Goal: Information Seeking & Learning: Find specific fact

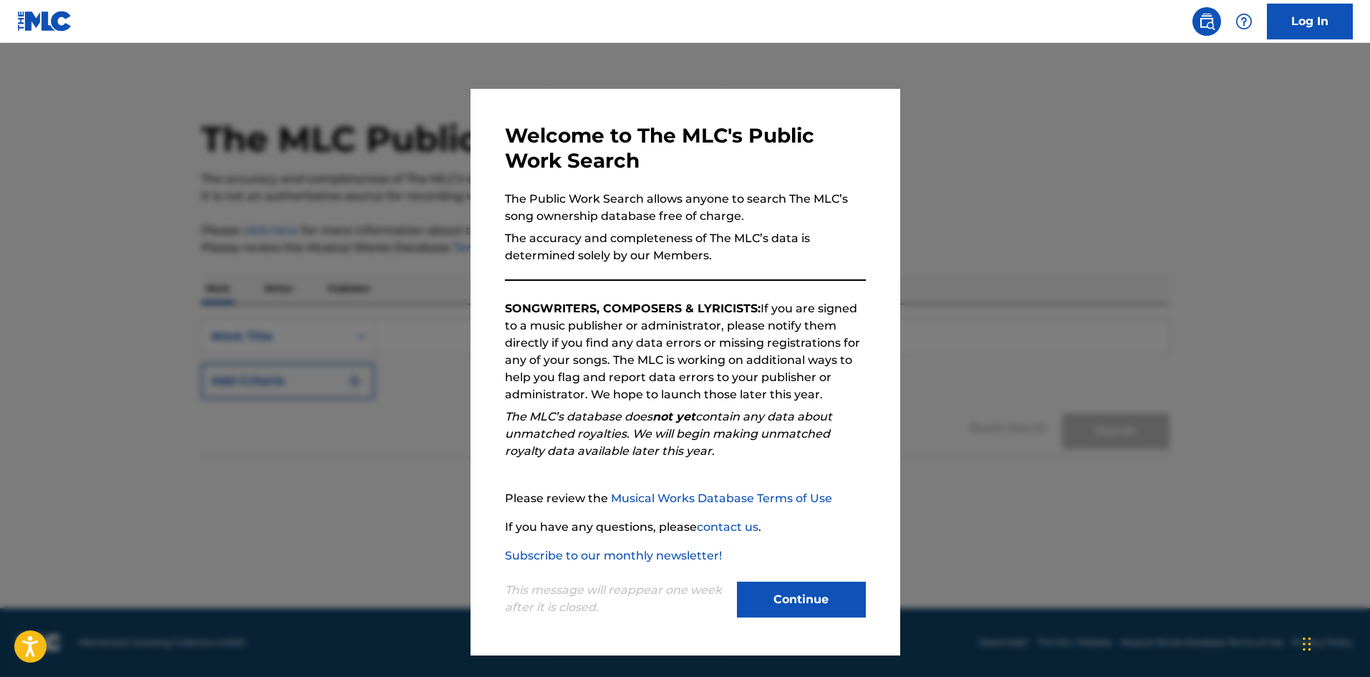
click at [815, 587] on button "Continue" at bounding box center [801, 600] width 129 height 36
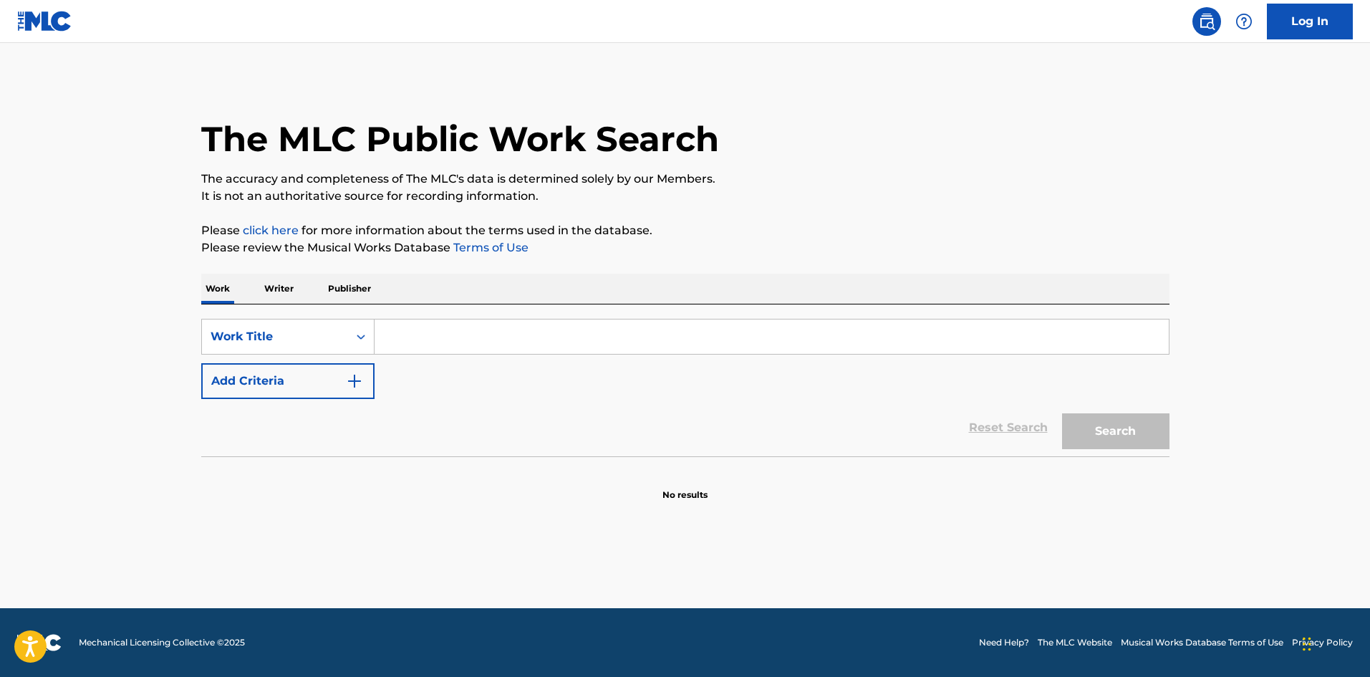
click at [544, 354] on div "Search Form" at bounding box center [772, 337] width 795 height 36
click at [535, 335] on input "Search Form" at bounding box center [772, 337] width 794 height 34
paste input "Wonderwall"
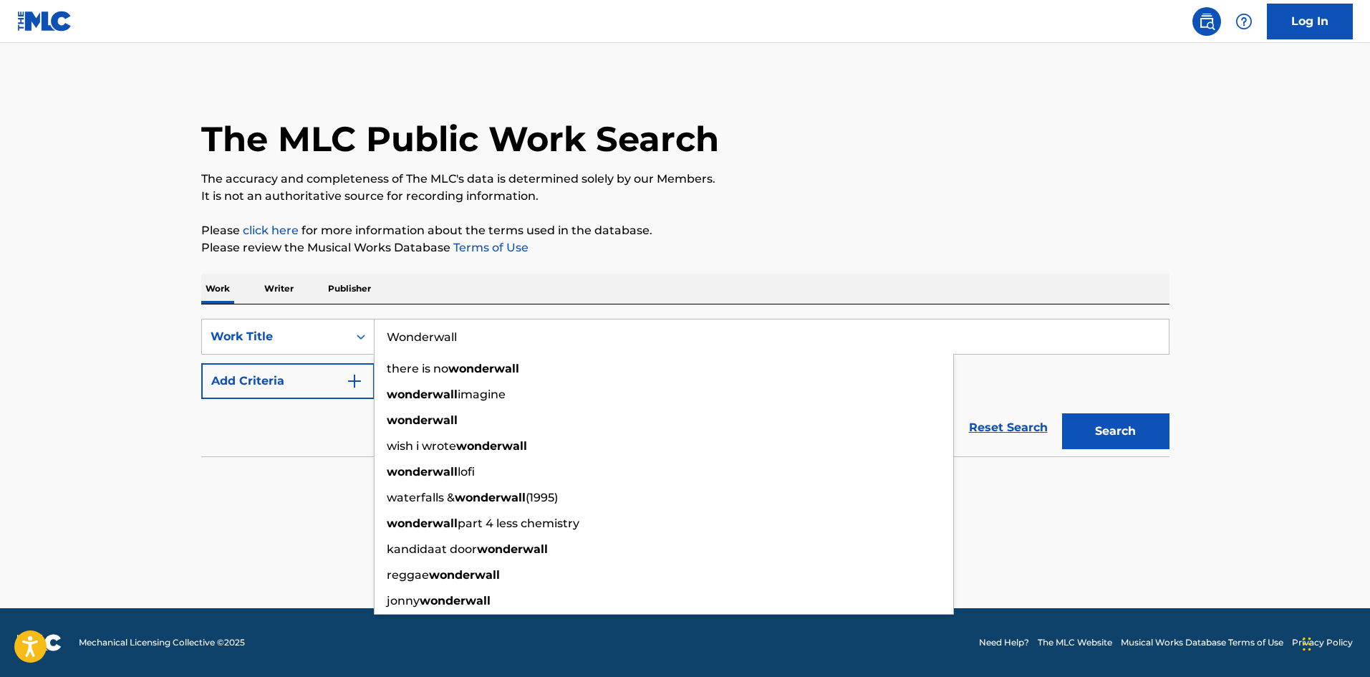
type input "Wonderwall"
click at [1062, 413] on button "Search" at bounding box center [1115, 431] width 107 height 36
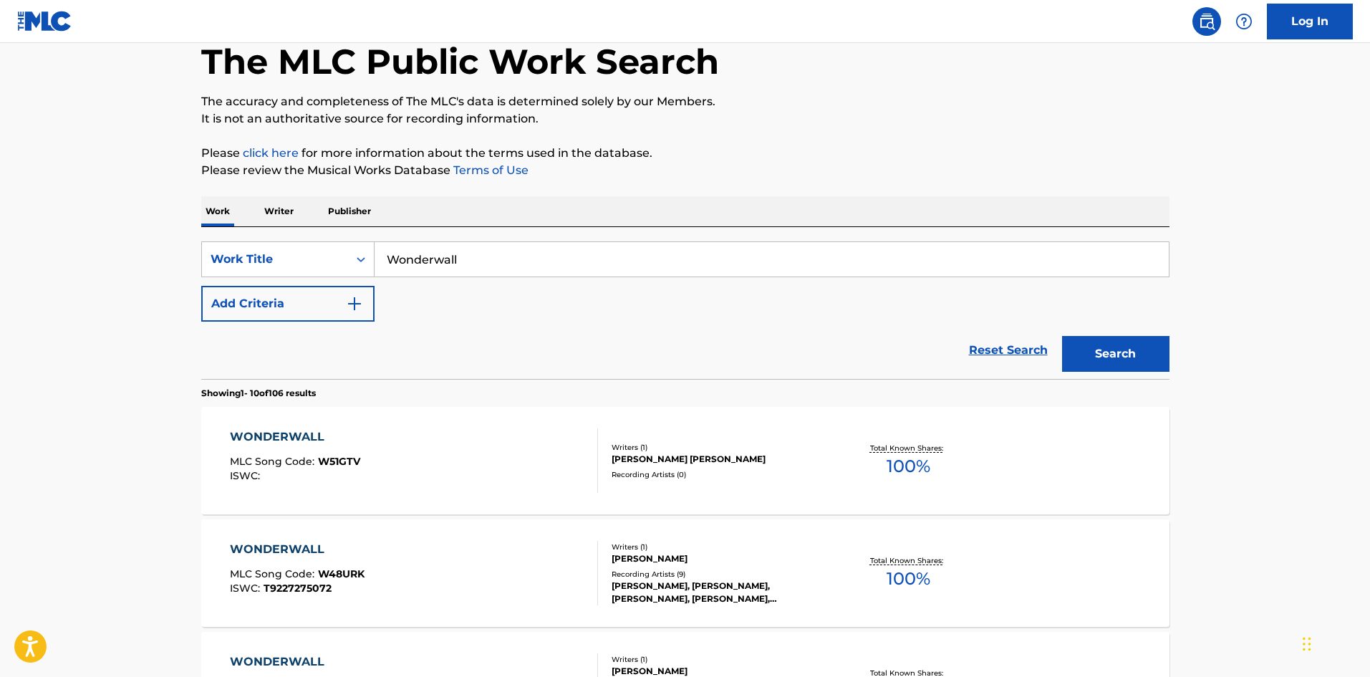
scroll to position [74, 0]
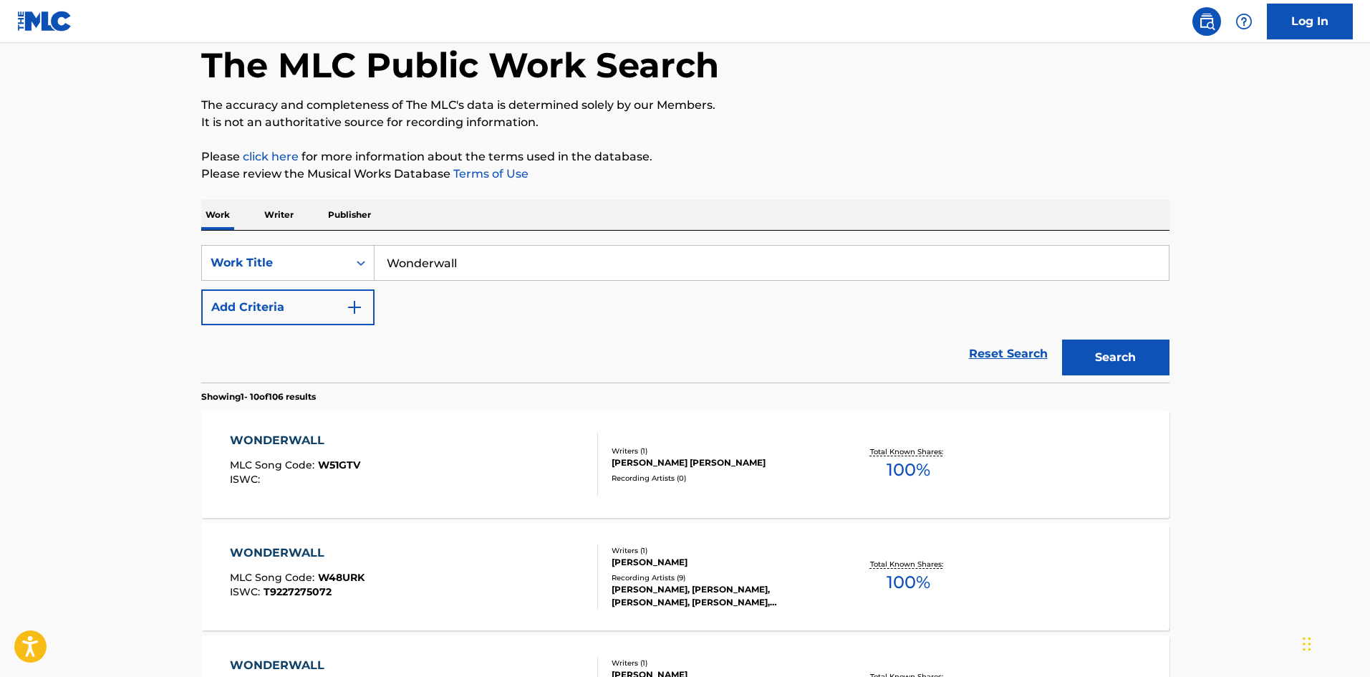
click at [274, 297] on button "Add Criteria" at bounding box center [287, 307] width 173 height 36
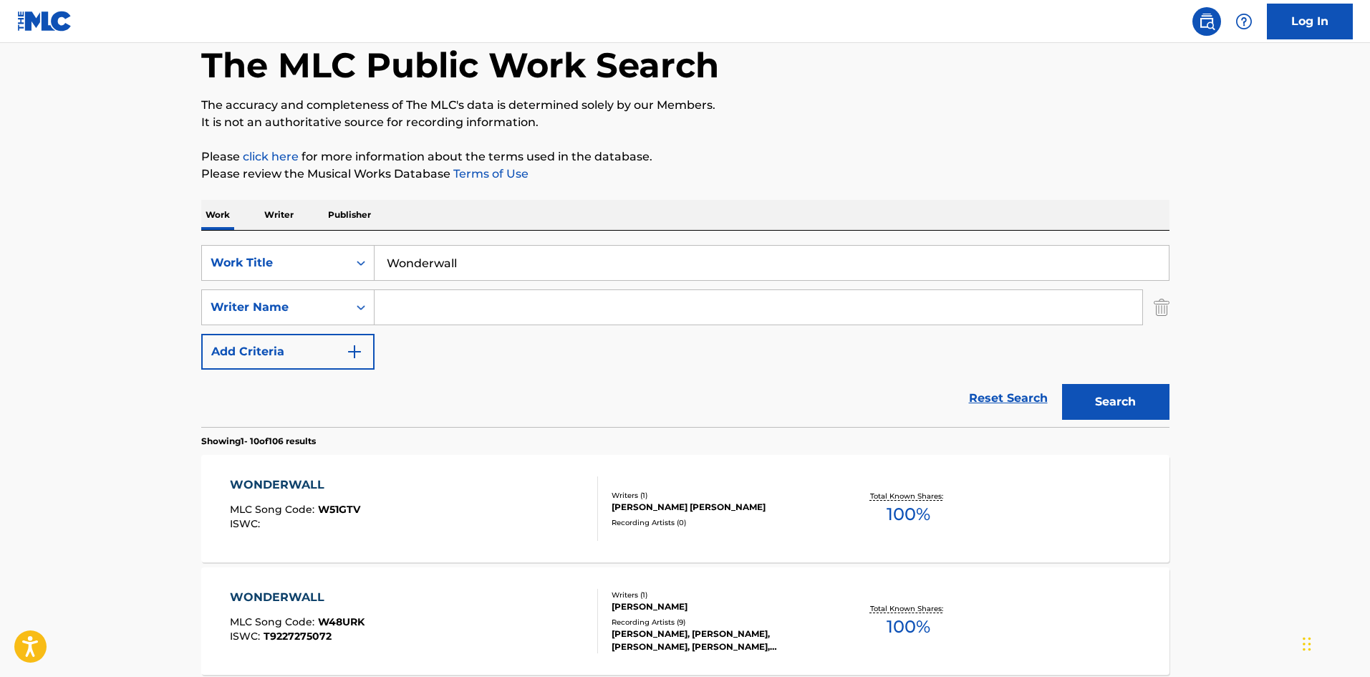
click at [416, 313] on input "Search Form" at bounding box center [759, 307] width 768 height 34
type input "[DATE][PERSON_NAME]"
click at [1067, 413] on button "Search" at bounding box center [1115, 402] width 107 height 36
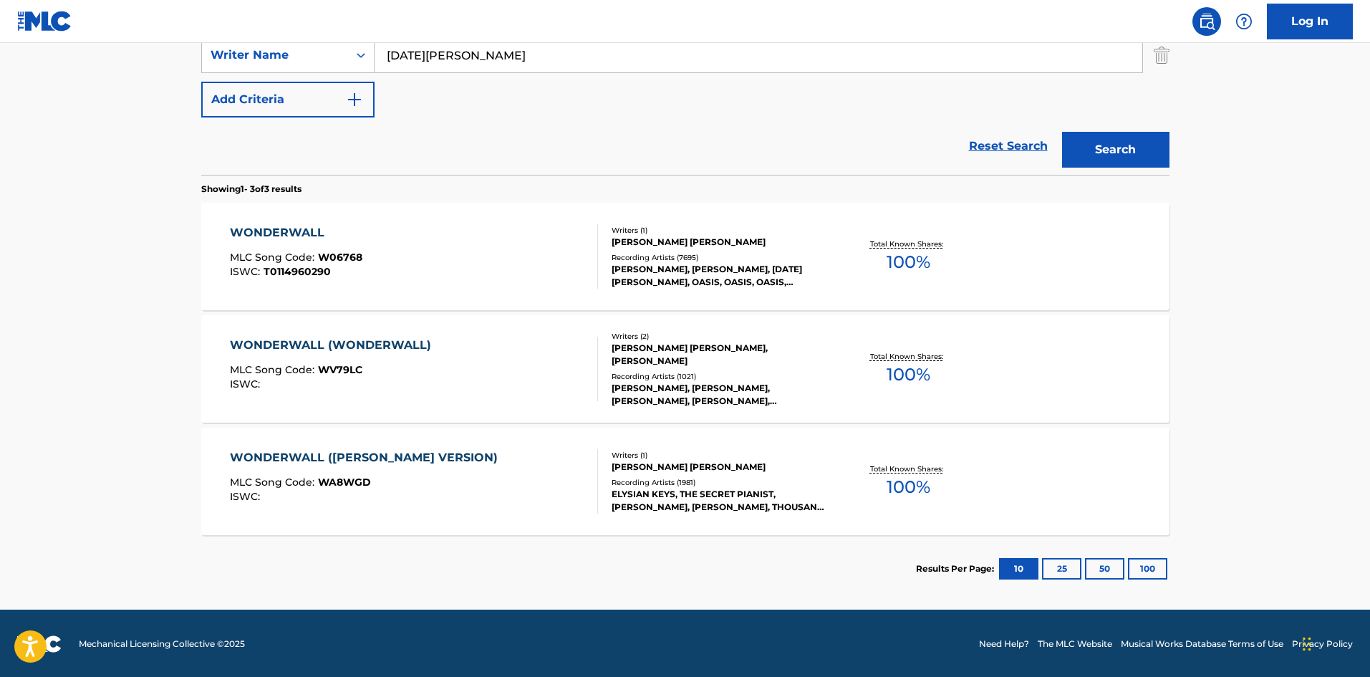
scroll to position [327, 0]
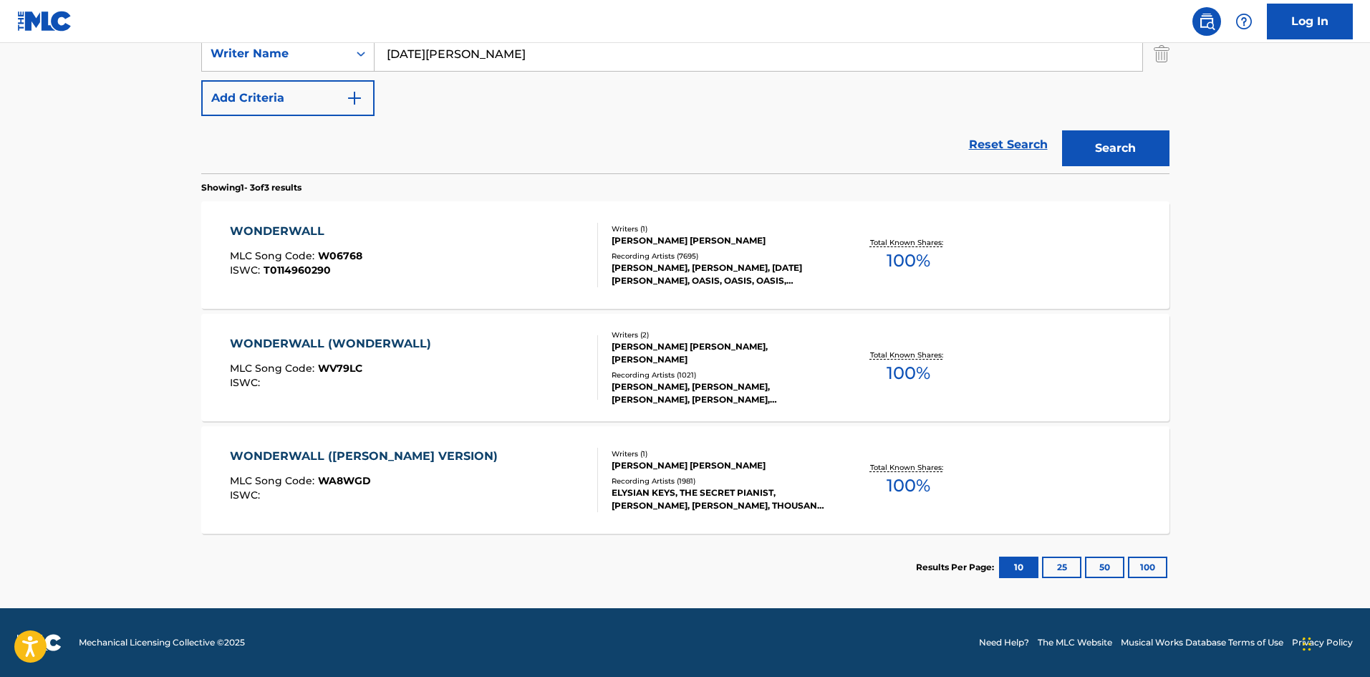
click at [278, 242] on div "WONDERWALL MLC Song Code : W06768 ISWC : T0114960290" at bounding box center [296, 255] width 133 height 64
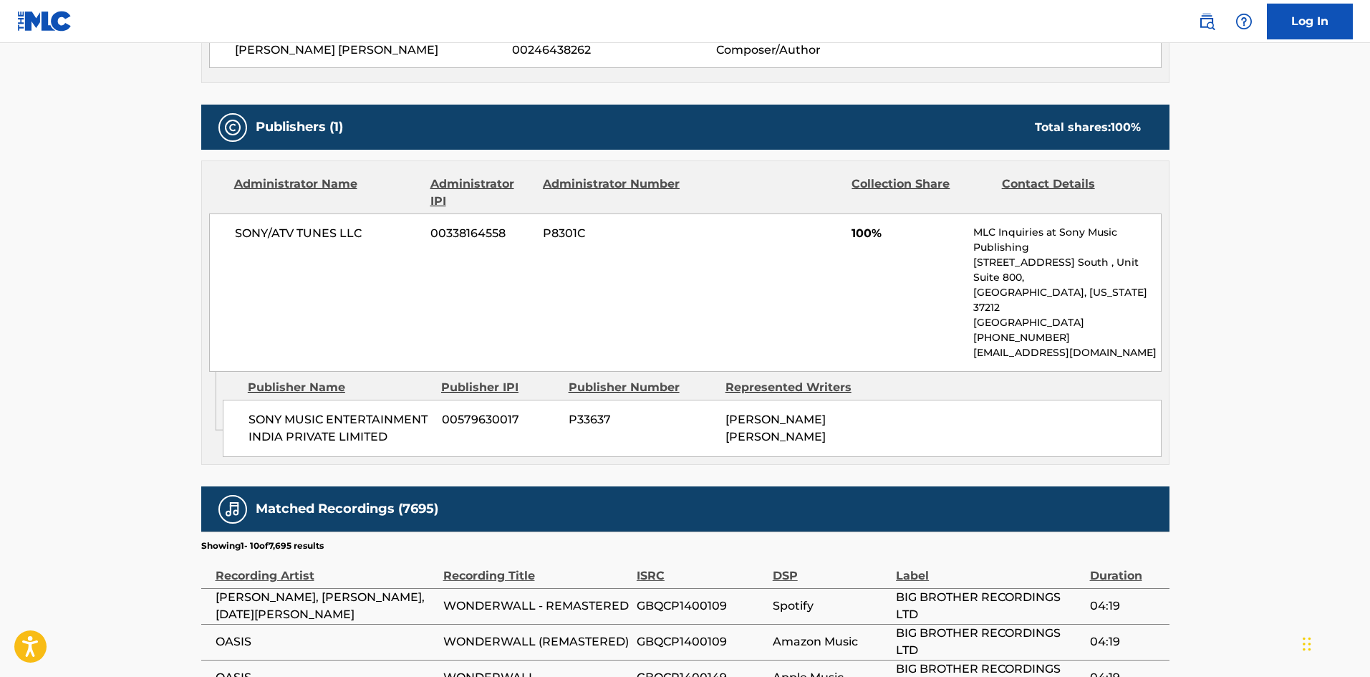
scroll to position [860, 0]
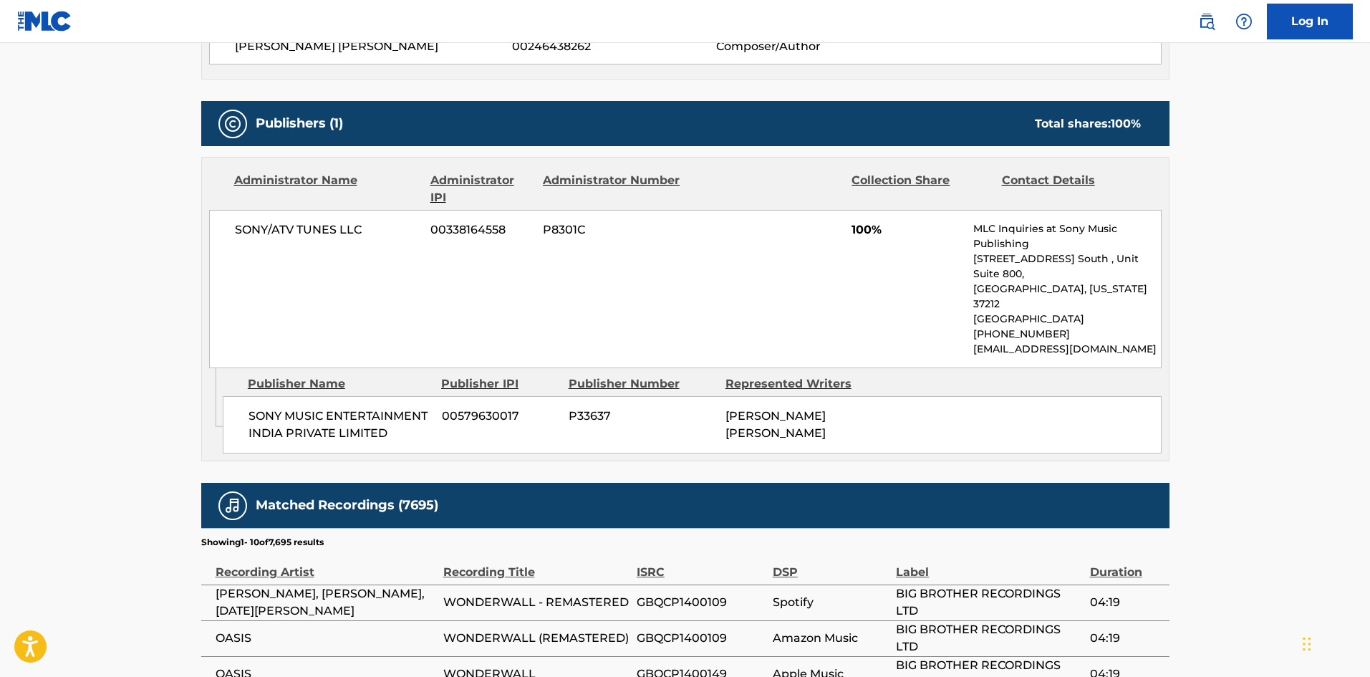
click at [636, 408] on span "P33637" at bounding box center [642, 416] width 146 height 17
click at [677, 408] on span "P33637" at bounding box center [642, 416] width 146 height 17
click at [684, 408] on span "P33637" at bounding box center [642, 416] width 146 height 17
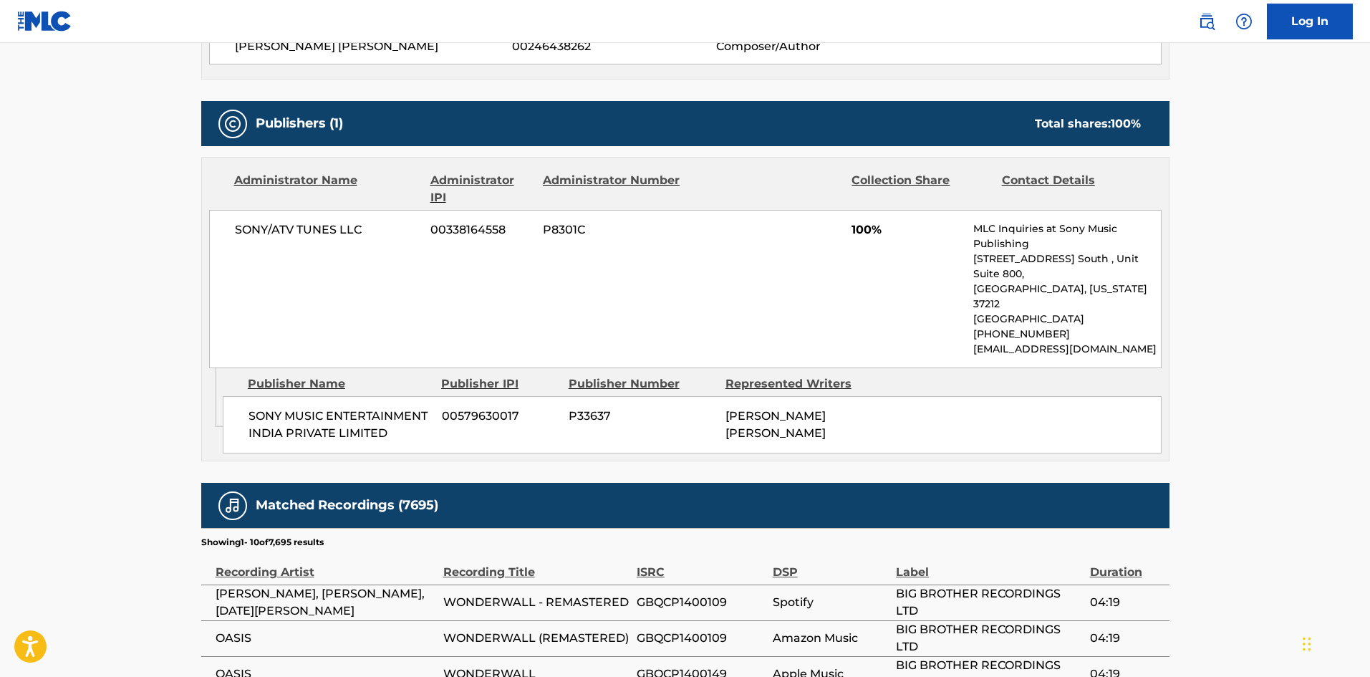
click at [779, 409] on span "[PERSON_NAME] [PERSON_NAME]" at bounding box center [776, 424] width 100 height 31
click at [805, 408] on div "[PERSON_NAME] [PERSON_NAME]" at bounding box center [799, 425] width 146 height 34
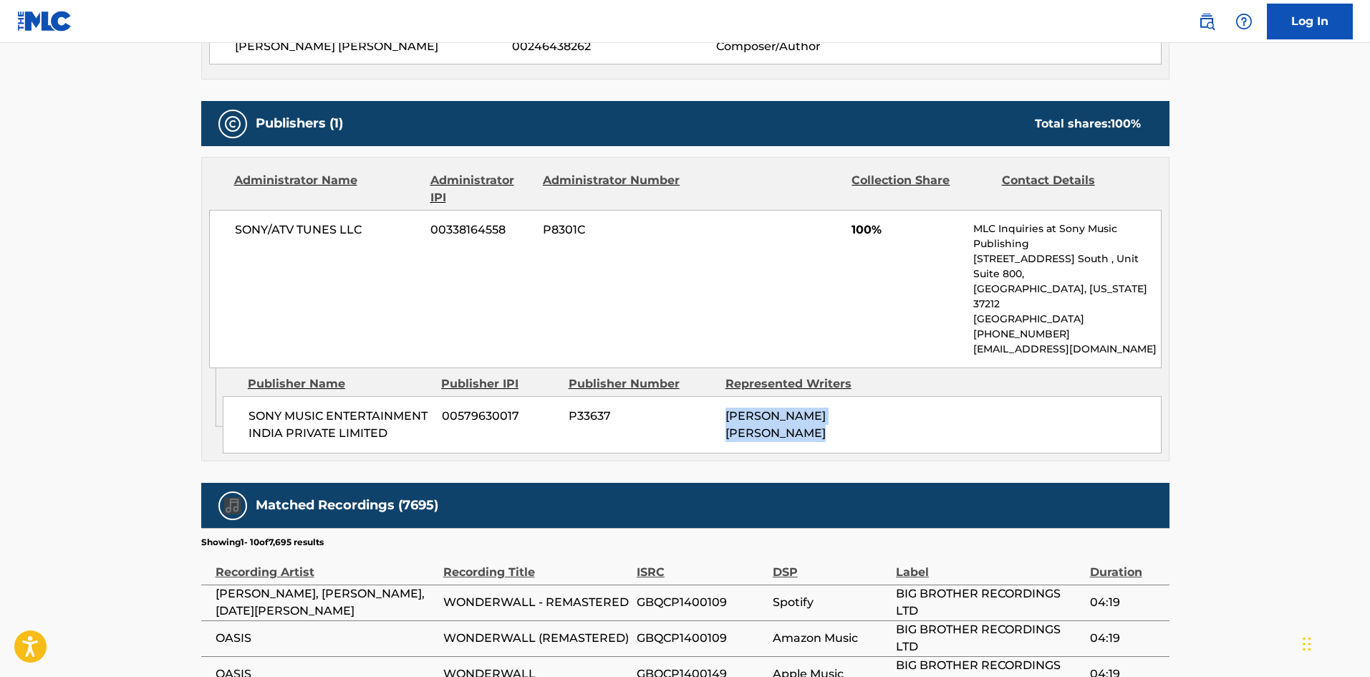
click at [805, 408] on div "[PERSON_NAME] [PERSON_NAME]" at bounding box center [799, 425] width 146 height 34
click at [893, 396] on div "SONY MUSIC ENTERTAINMENT INDIA PRIVATE LIMITED 00579630017 P33637 [PERSON_NAME]…" at bounding box center [692, 424] width 939 height 57
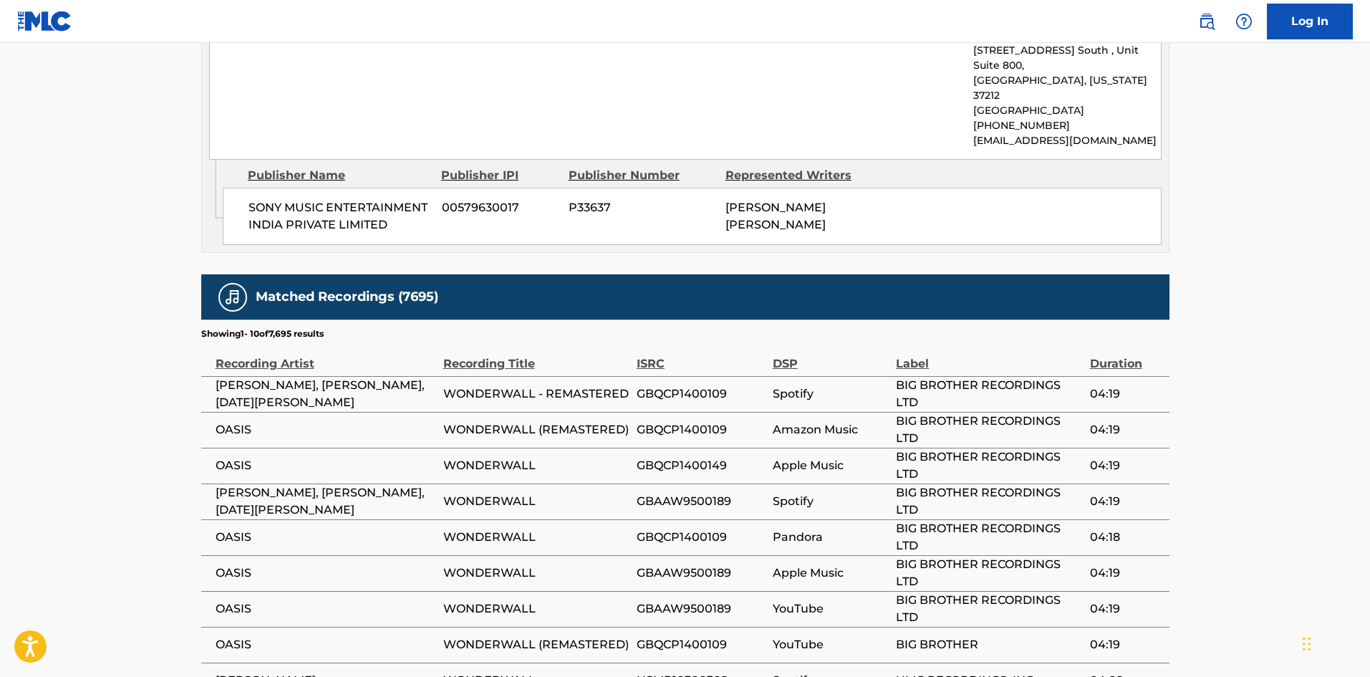
scroll to position [1075, 0]
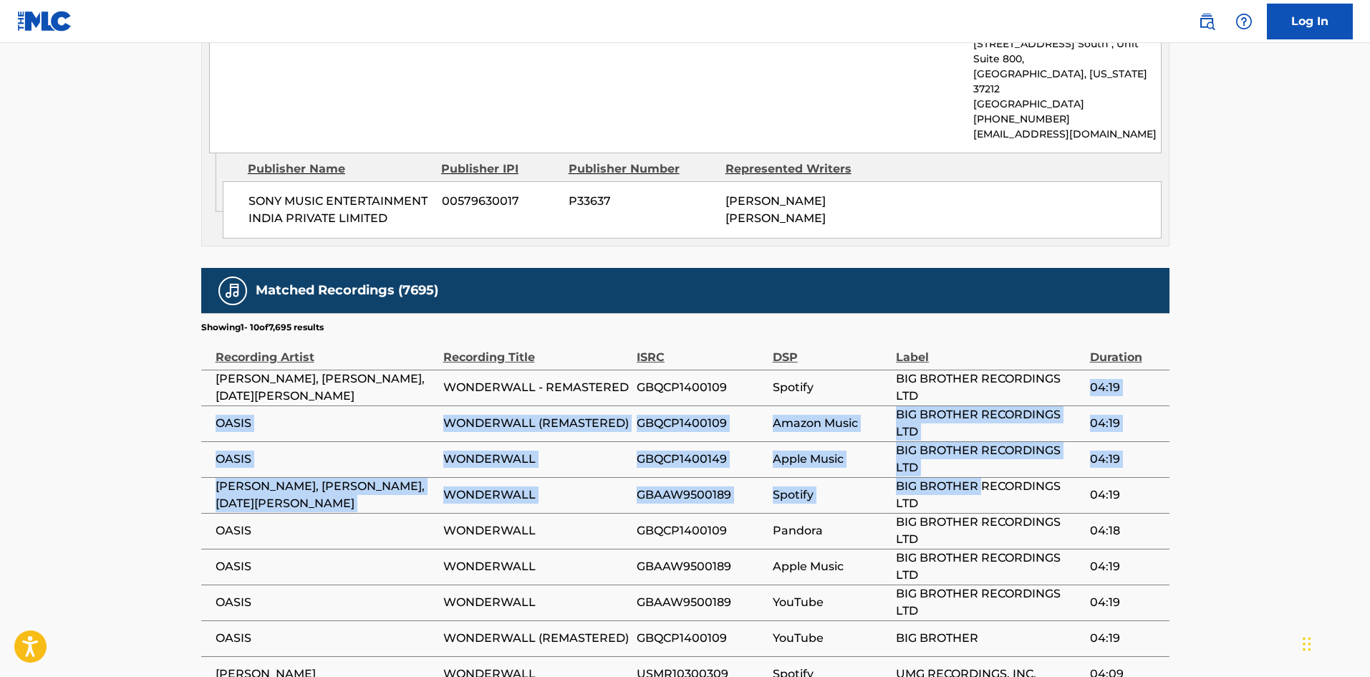
drag, startPoint x: 963, startPoint y: 392, endPoint x: 984, endPoint y: 454, distance: 65.9
click at [984, 453] on tbody "OASIS, [PERSON_NAME], [DATE][PERSON_NAME] WONDERWALL - REMASTERED GBQCP1400109 …" at bounding box center [685, 549] width 969 height 358
click at [984, 478] on span "BIG BROTHER RECORDINGS LTD" at bounding box center [989, 495] width 186 height 34
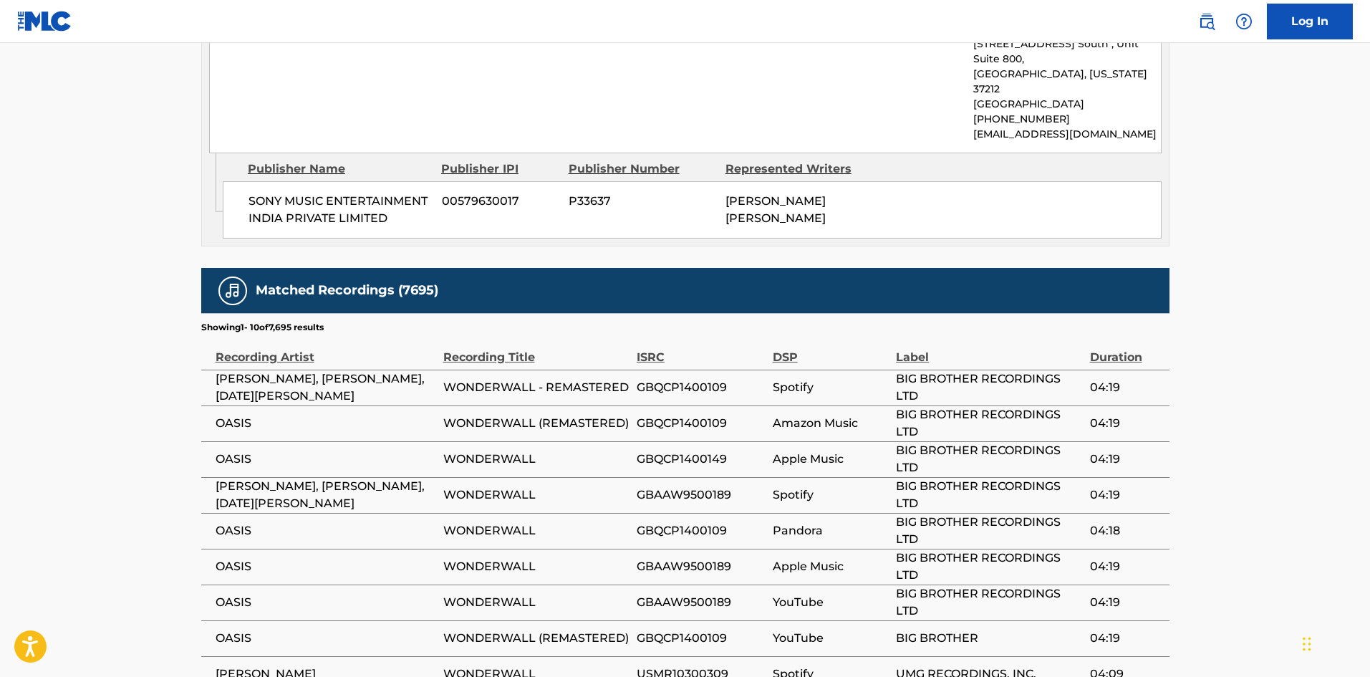
click at [984, 478] on span "BIG BROTHER RECORDINGS LTD" at bounding box center [989, 495] width 186 height 34
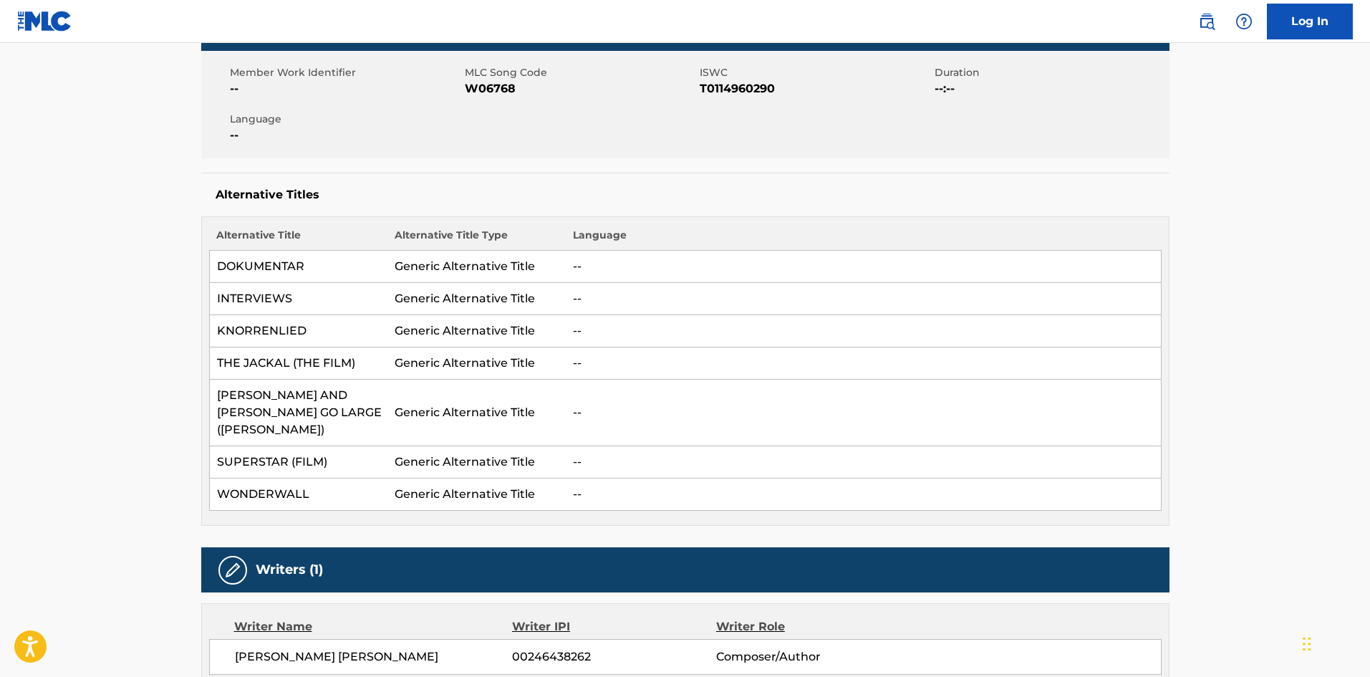
scroll to position [573, 0]
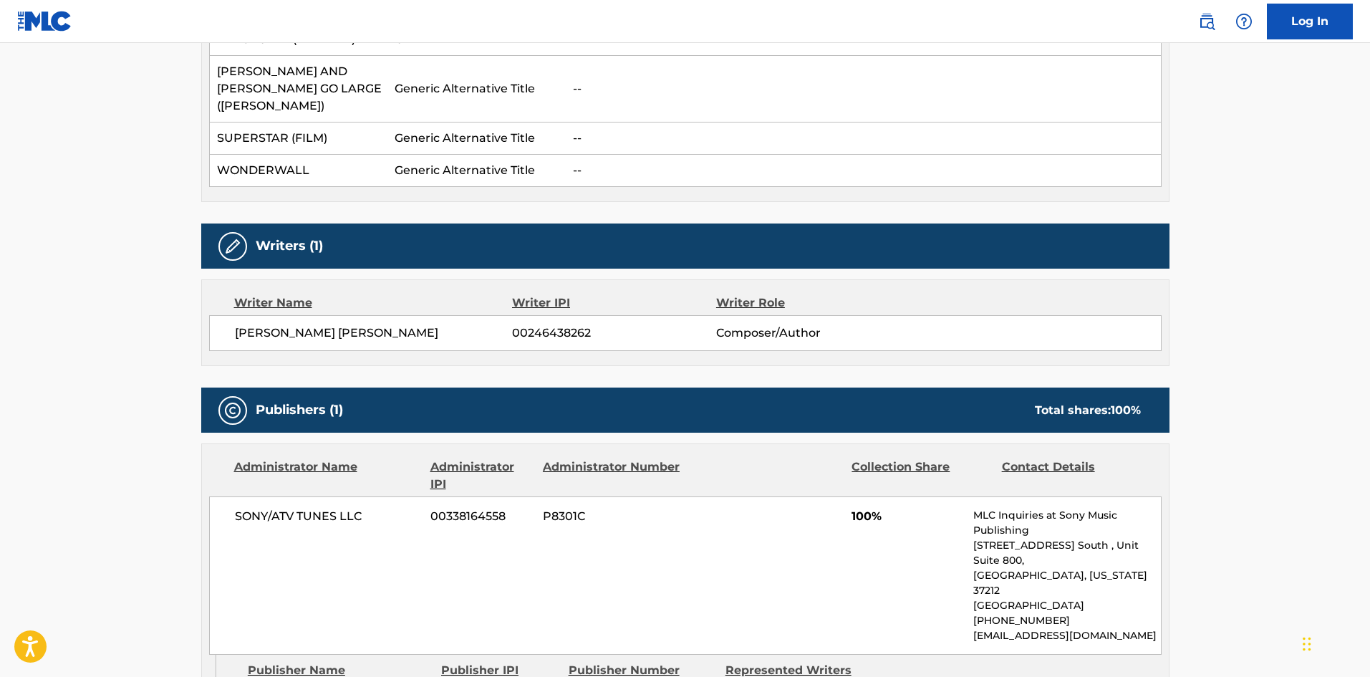
click at [772, 326] on div "[PERSON_NAME] [PERSON_NAME] 00246438262 Composer/Author" at bounding box center [685, 333] width 953 height 36
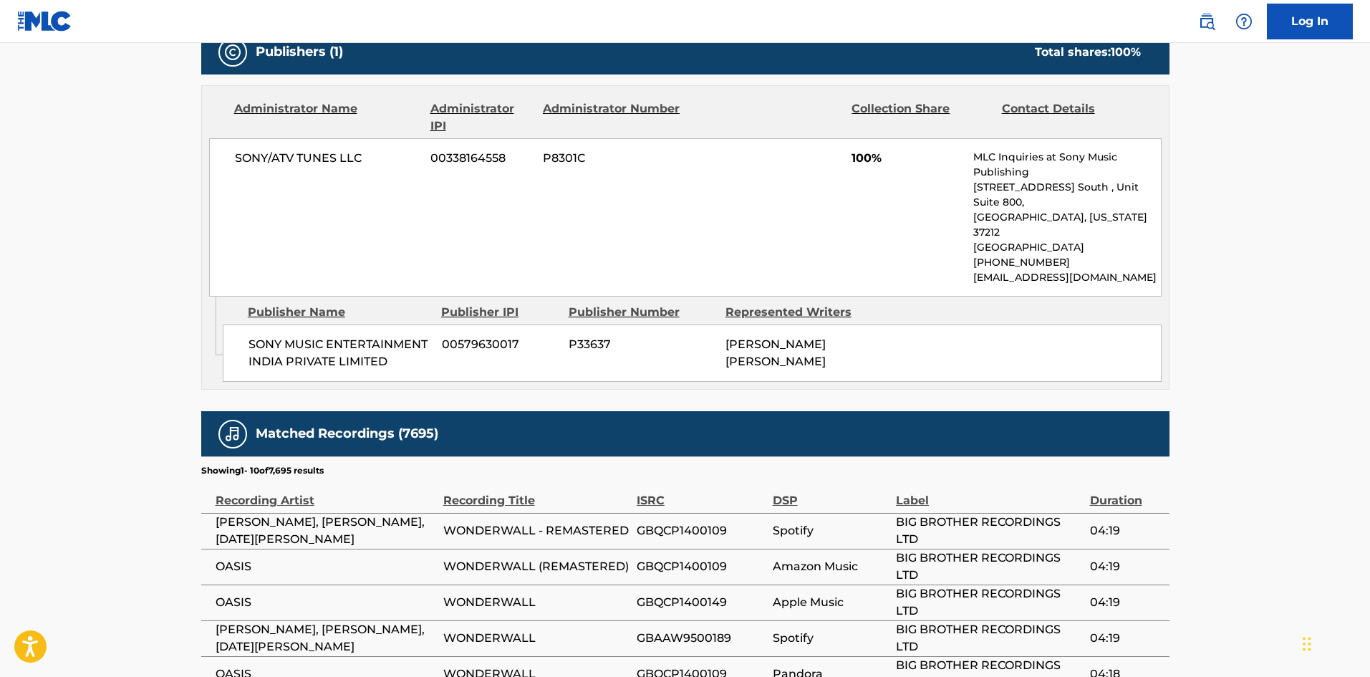
click at [986, 343] on div "Work Detail Member Work Identifier -- MLC Song Code W06768 ISWC T0114960290 Dur…" at bounding box center [685, 123] width 969 height 1599
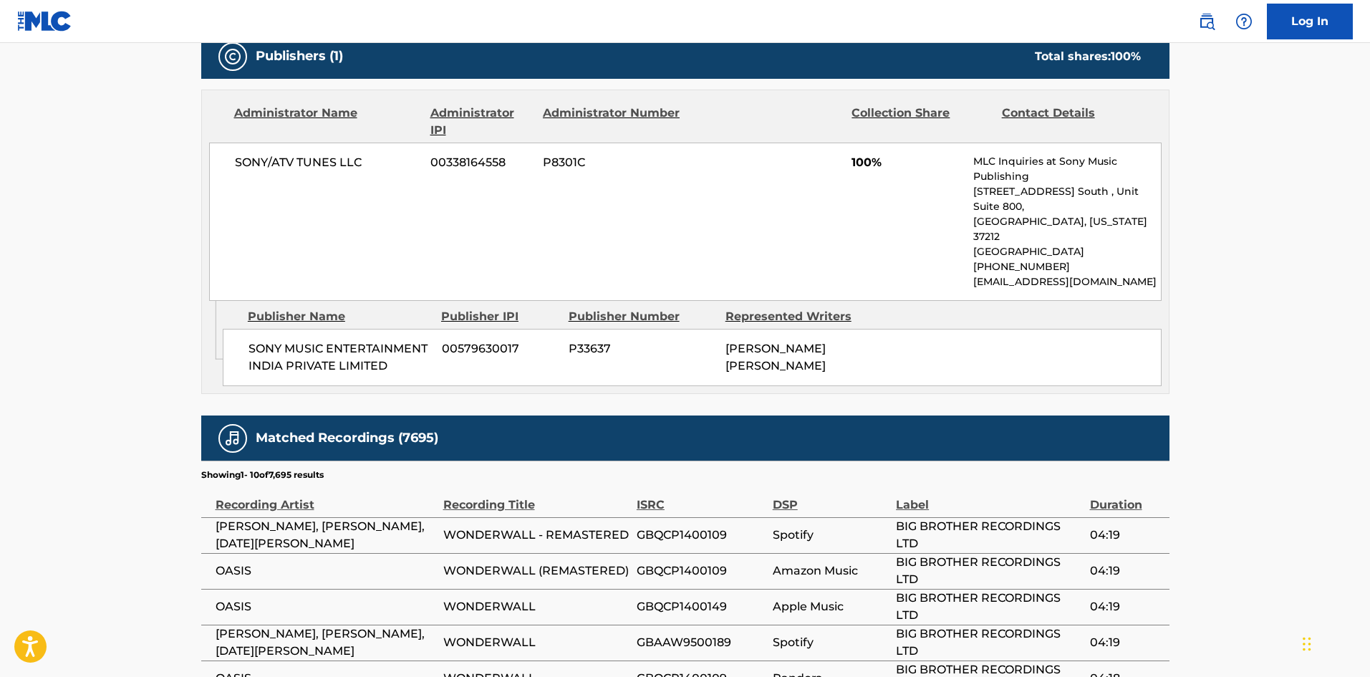
scroll to position [788, 0]
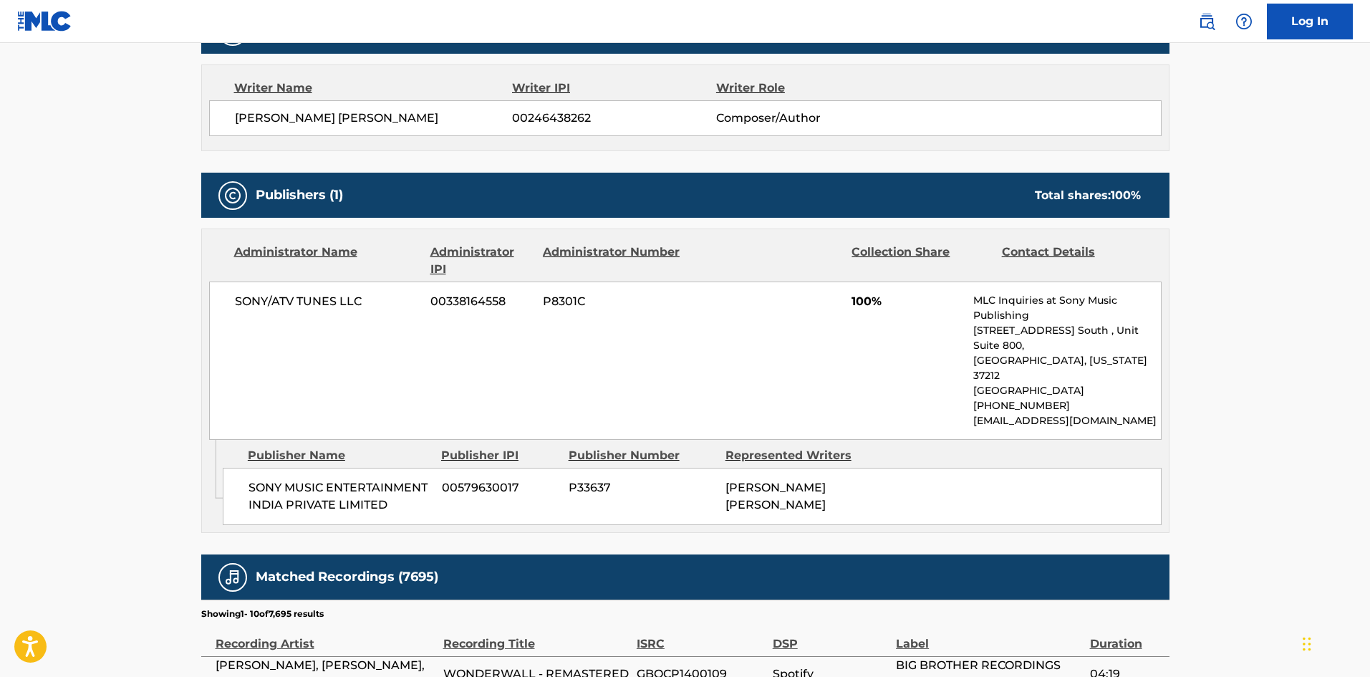
drag, startPoint x: 890, startPoint y: 297, endPoint x: 900, endPoint y: 319, distance: 24.1
click at [900, 319] on div "SONY/ATV TUNES LLC 00338164558 P8301C 100% MLC Inquiries at Sony Music Publishi…" at bounding box center [685, 361] width 953 height 158
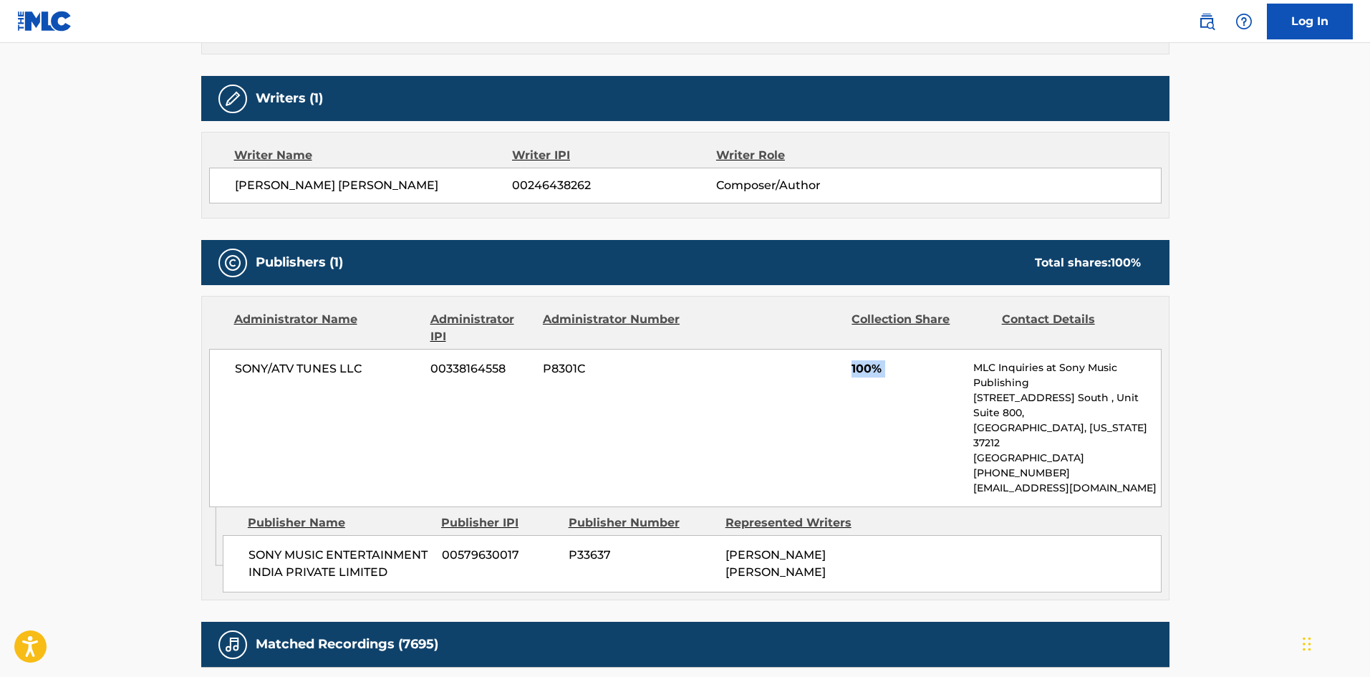
scroll to position [645, 0]
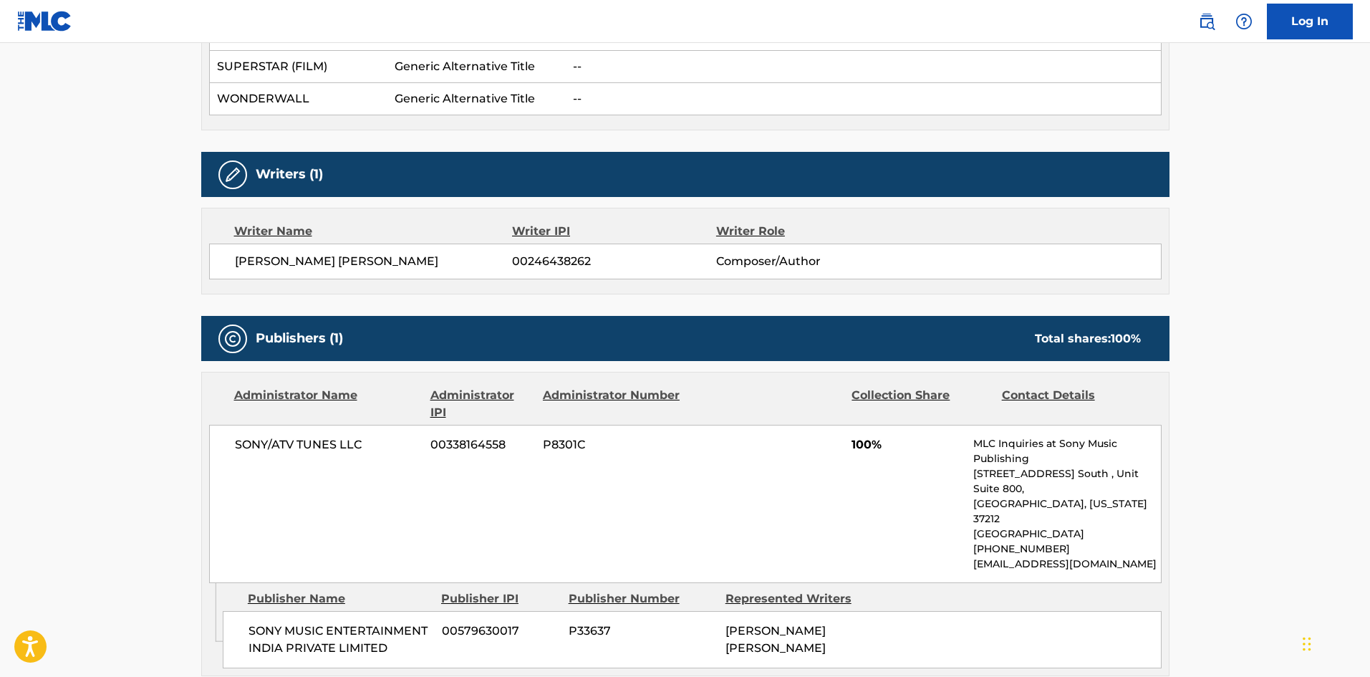
click at [756, 253] on span "Composer/Author" at bounding box center [809, 261] width 186 height 17
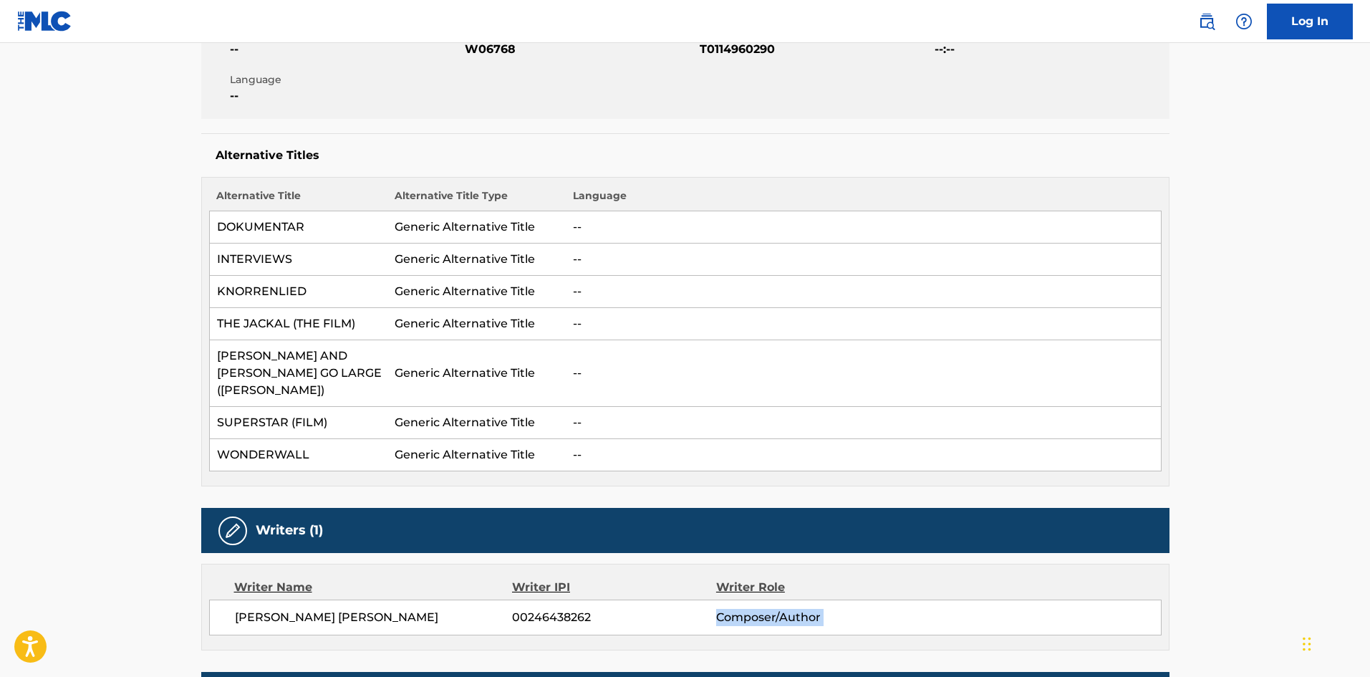
scroll to position [287, 0]
